Goal: Task Accomplishment & Management: Manage account settings

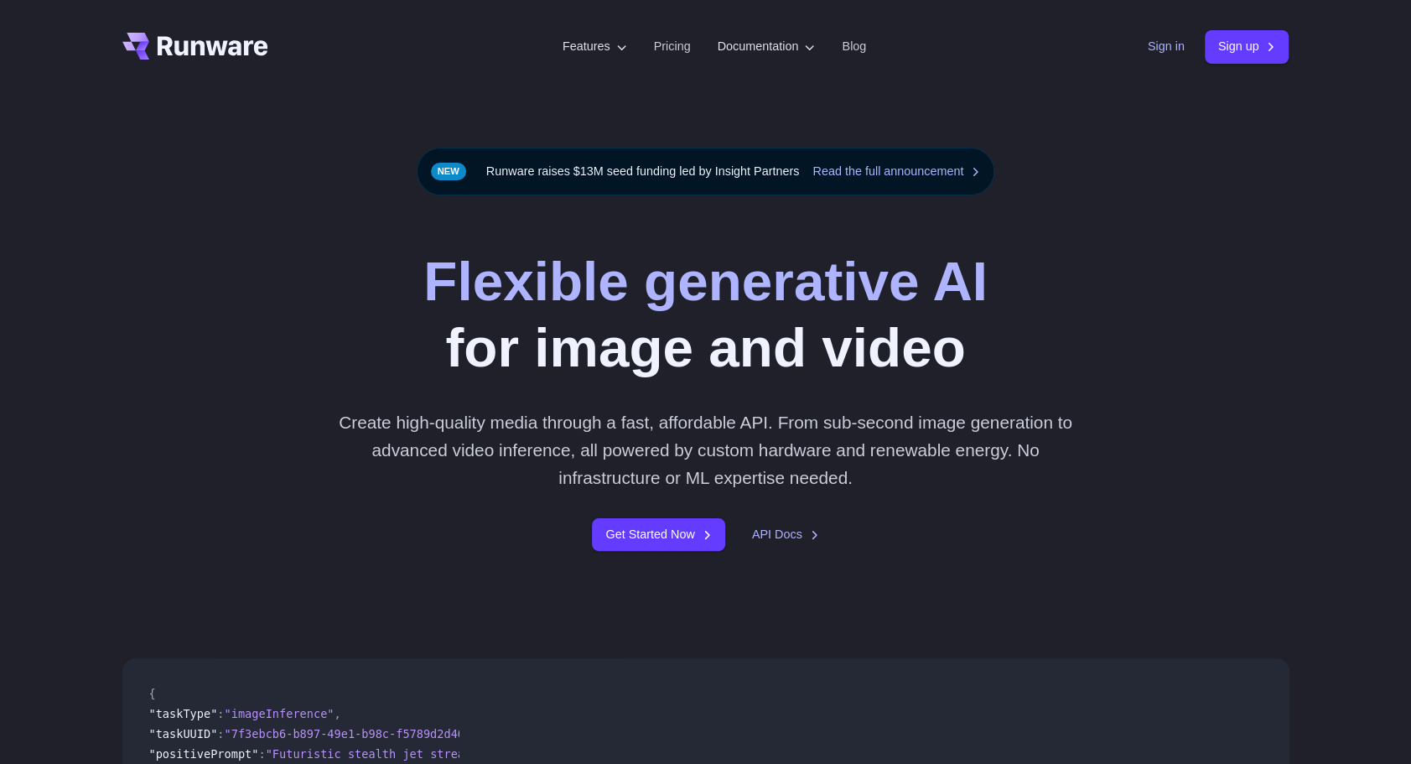
click at [1163, 54] on link "Sign in" at bounding box center [1165, 46] width 37 height 19
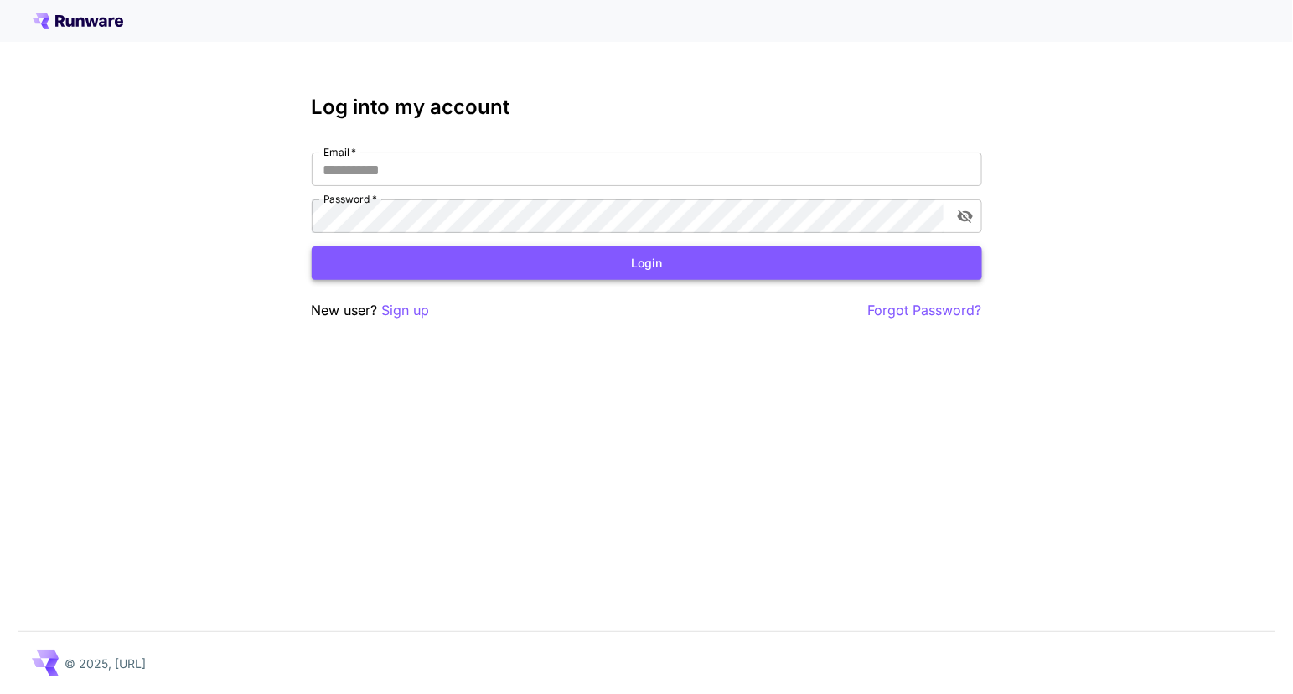
type input "**********"
click at [531, 264] on button "Login" at bounding box center [647, 263] width 671 height 34
